Goal: Information Seeking & Learning: Find specific fact

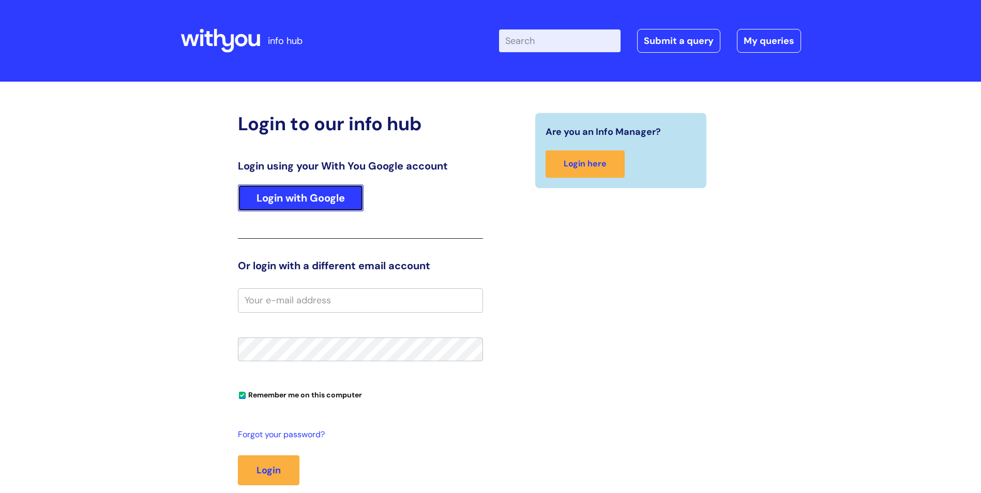
click at [334, 205] on link "Login with Google" at bounding box center [301, 198] width 126 height 27
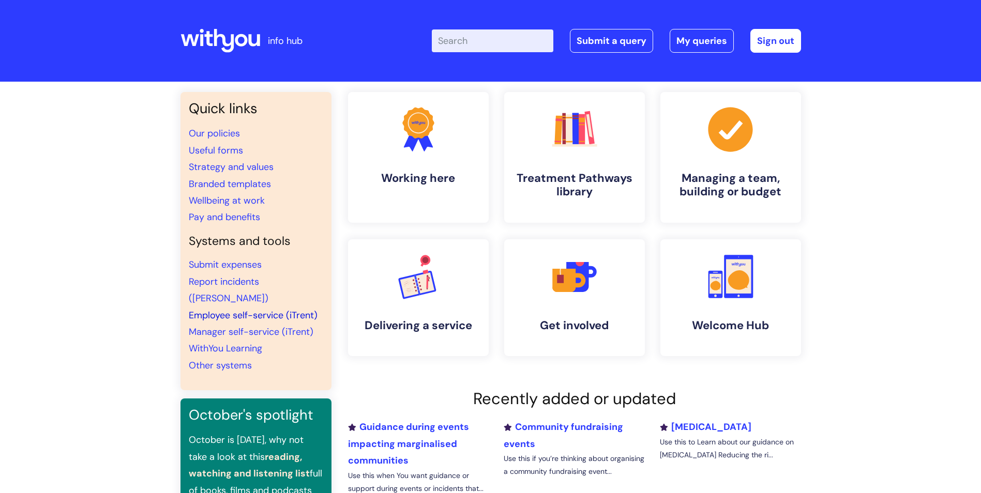
click at [232, 309] on link "Employee self-service (iTrent)" at bounding box center [253, 315] width 129 height 12
click at [480, 38] on input "Enter your search term here..." at bounding box center [492, 40] width 121 height 23
type input "p60"
click button "Search" at bounding box center [0, 0] width 0 height 0
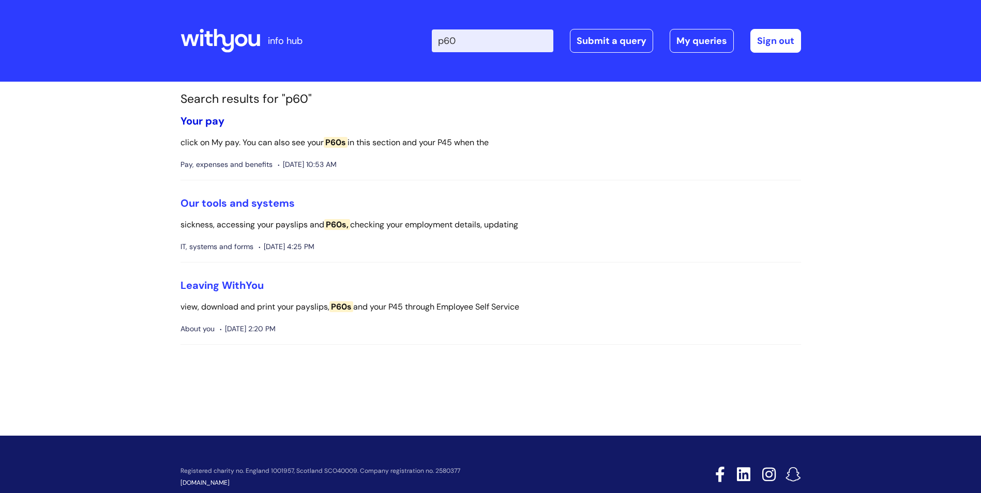
click at [205, 123] on link "Your pay" at bounding box center [202, 120] width 44 height 13
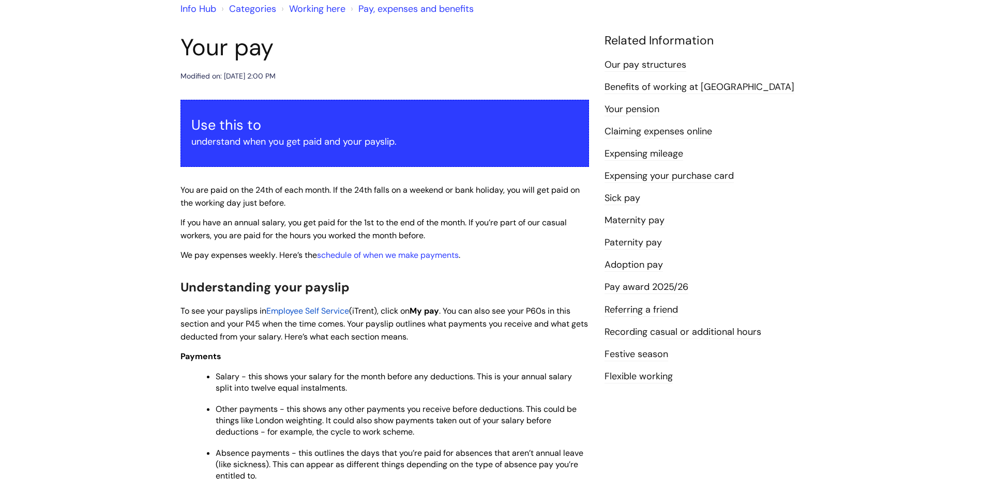
scroll to position [103, 0]
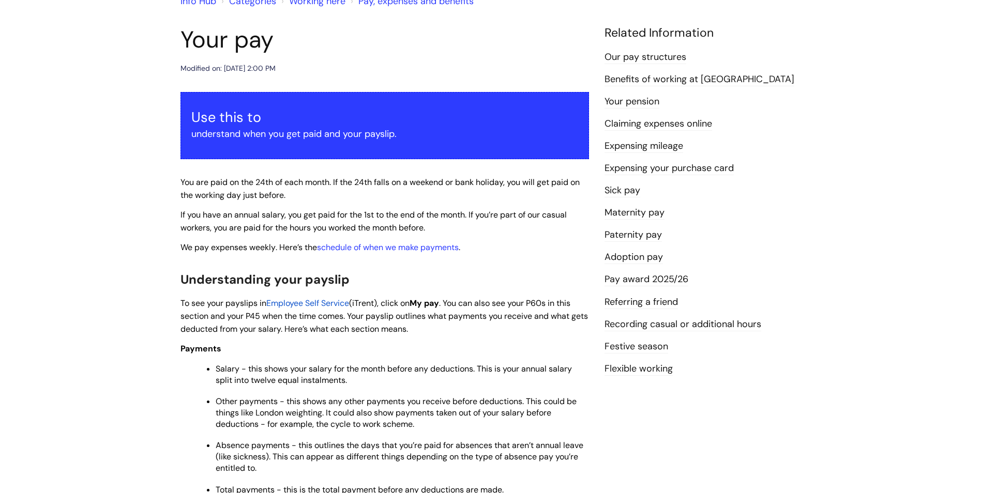
click at [315, 304] on span "Employee Self Service" at bounding box center [307, 303] width 83 height 11
